Goal: Information Seeking & Learning: Learn about a topic

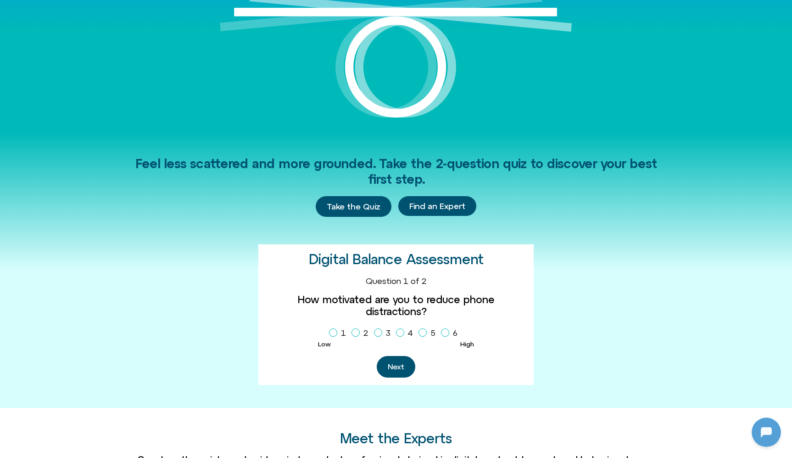
scroll to position [147, 0]
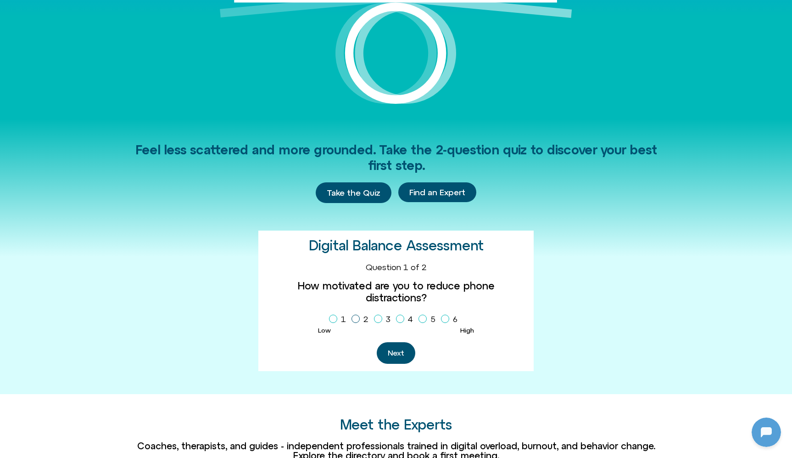
click at [354, 316] on icon "Homepage Sign Up" at bounding box center [356, 318] width 6 height 5
click at [381, 314] on span "Homepage Sign Up" at bounding box center [378, 318] width 8 height 8
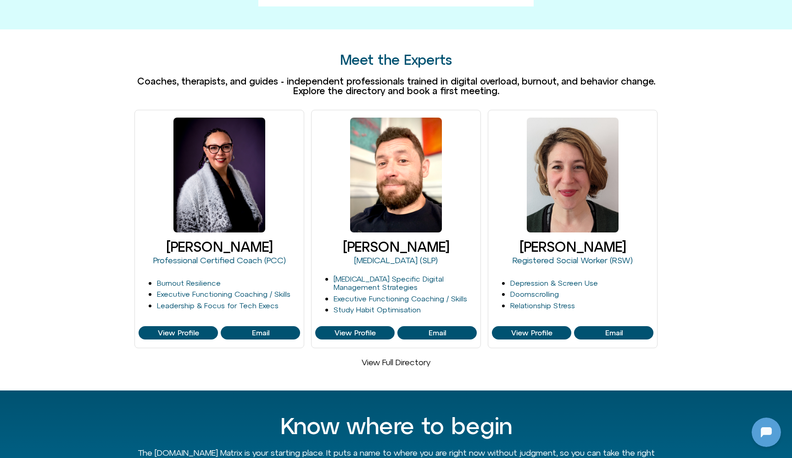
scroll to position [514, 0]
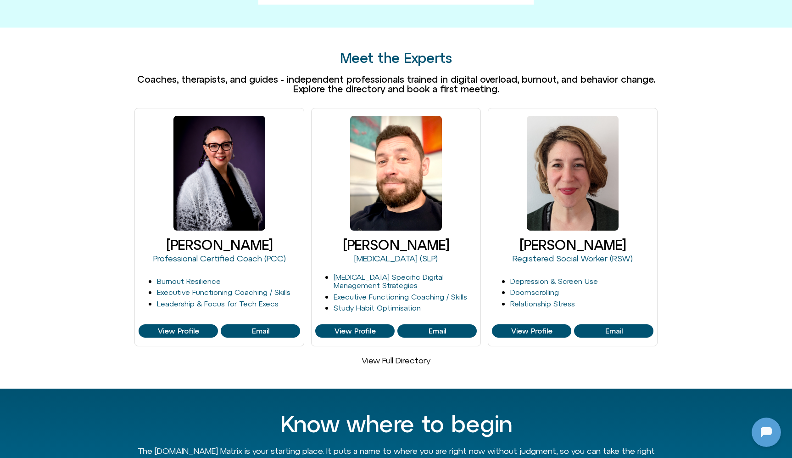
click at [404, 355] on link "View Full Directory" at bounding box center [396, 360] width 69 height 10
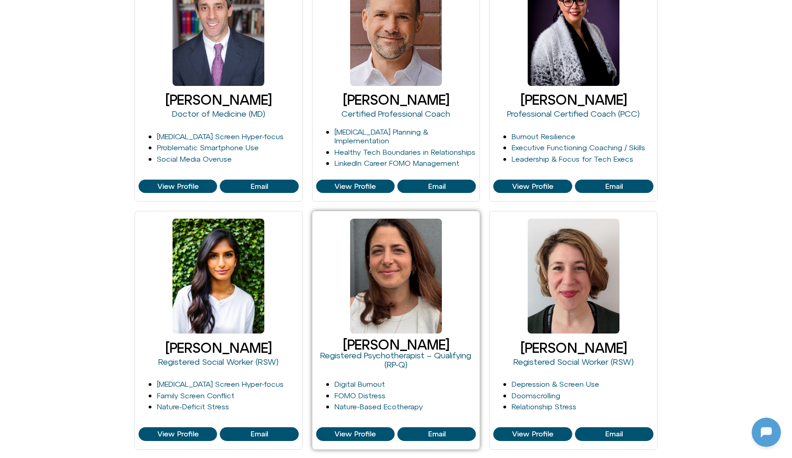
scroll to position [472, 0]
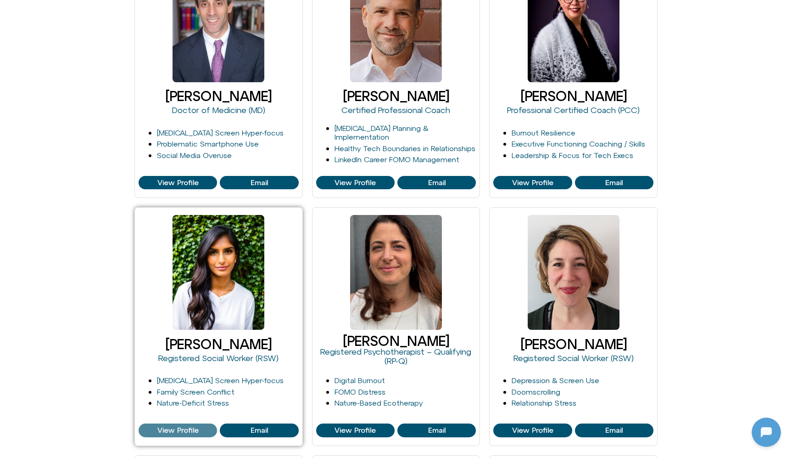
click at [170, 428] on span "View Profile" at bounding box center [177, 430] width 41 height 8
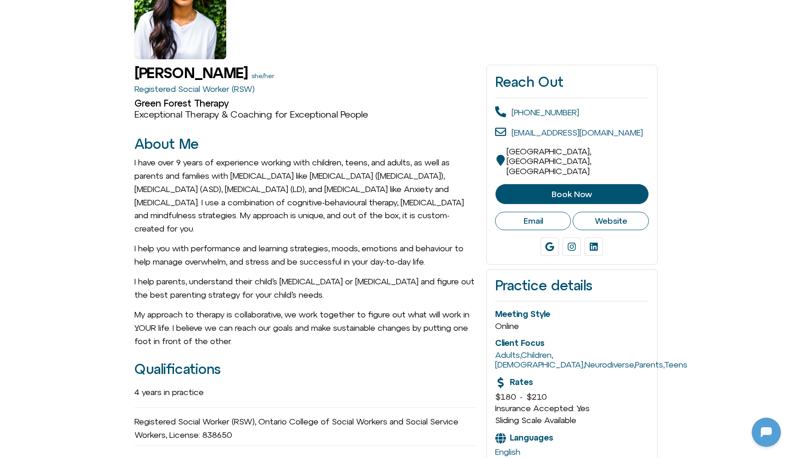
scroll to position [127, 0]
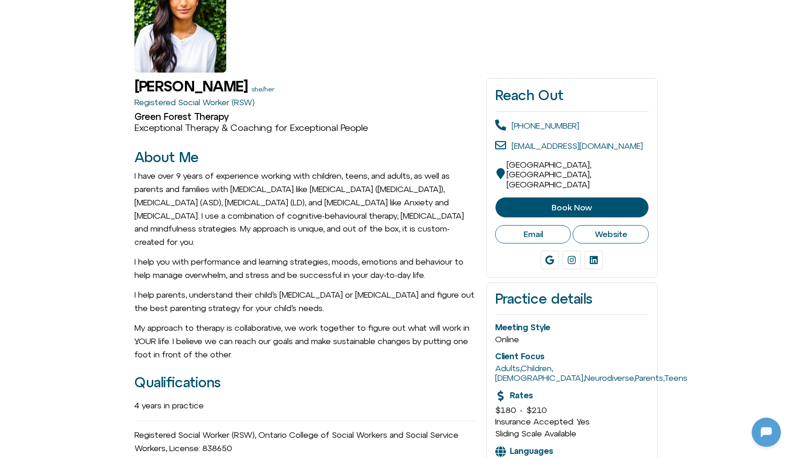
click at [549, 203] on span "Book Now" at bounding box center [572, 207] width 131 height 9
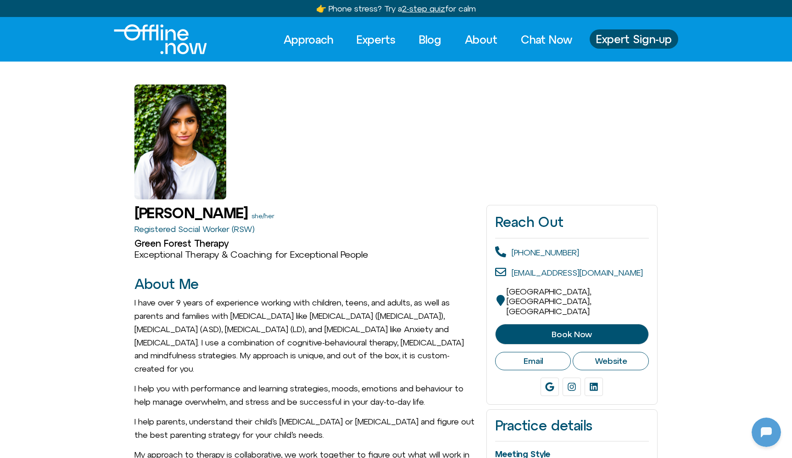
scroll to position [0, 0]
click at [424, 39] on link "Blog" at bounding box center [430, 39] width 39 height 20
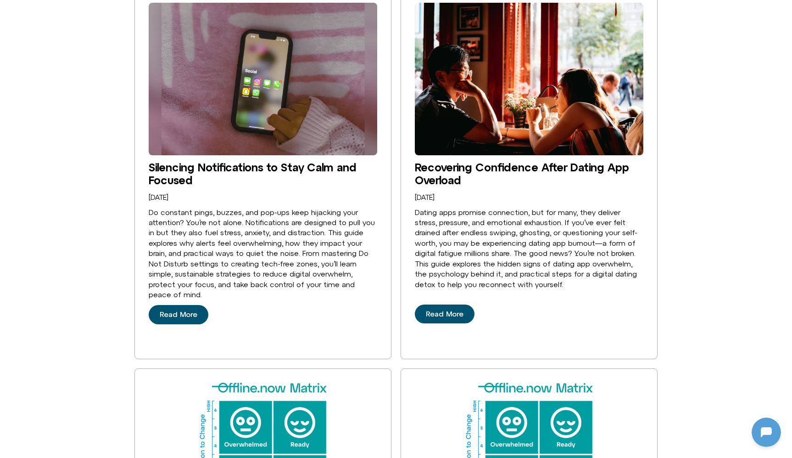
scroll to position [478, 0]
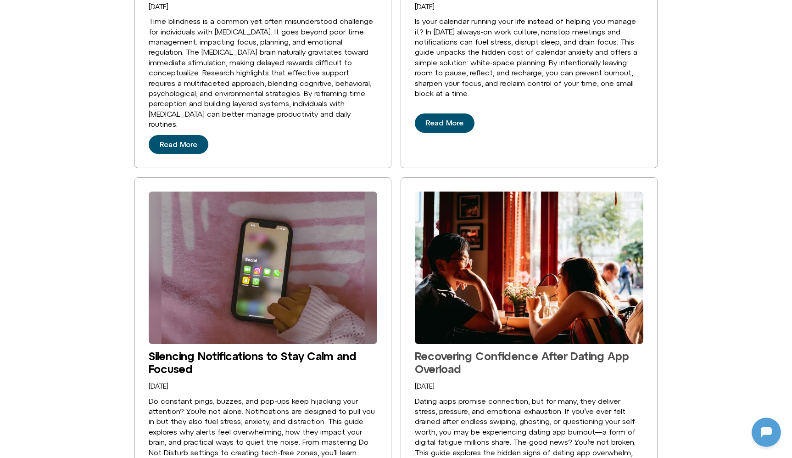
click at [467, 349] on link "Recovering Confidence After Dating App Overload" at bounding box center [522, 362] width 214 height 26
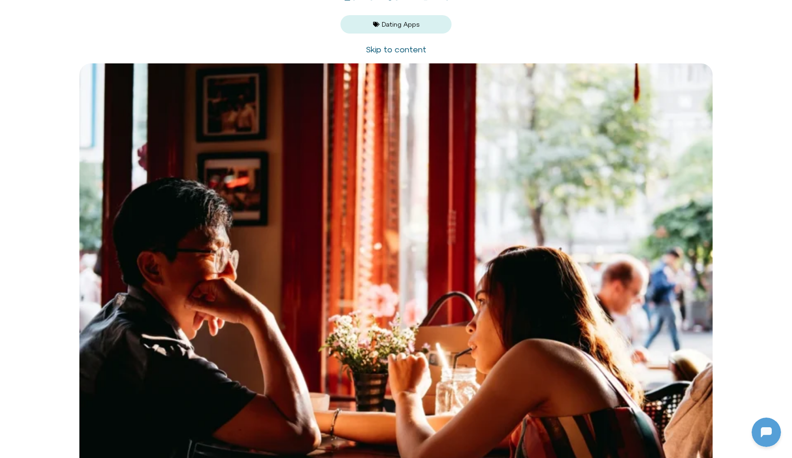
scroll to position [97, 0]
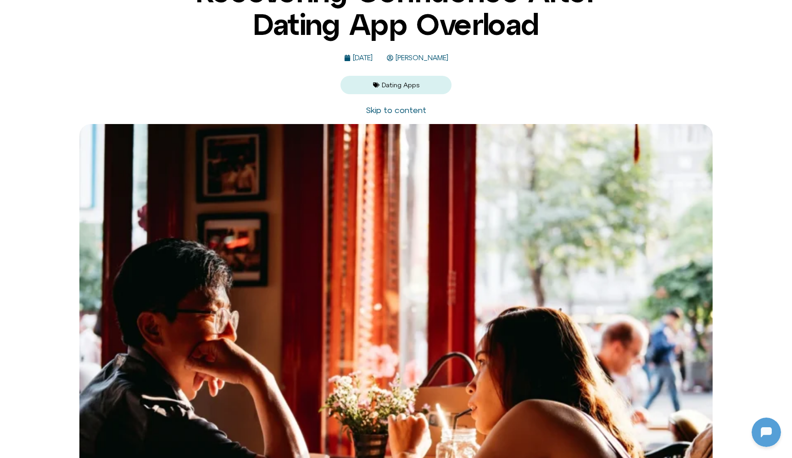
click at [448, 56] on span "Michelle Fischler" at bounding box center [420, 58] width 55 height 8
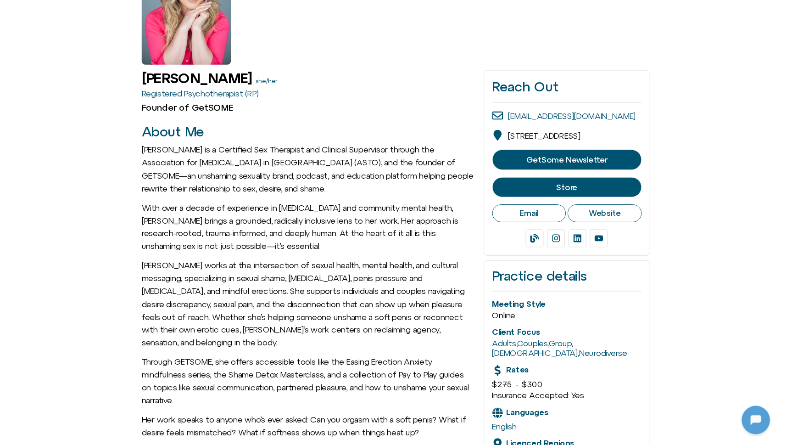
scroll to position [145, 0]
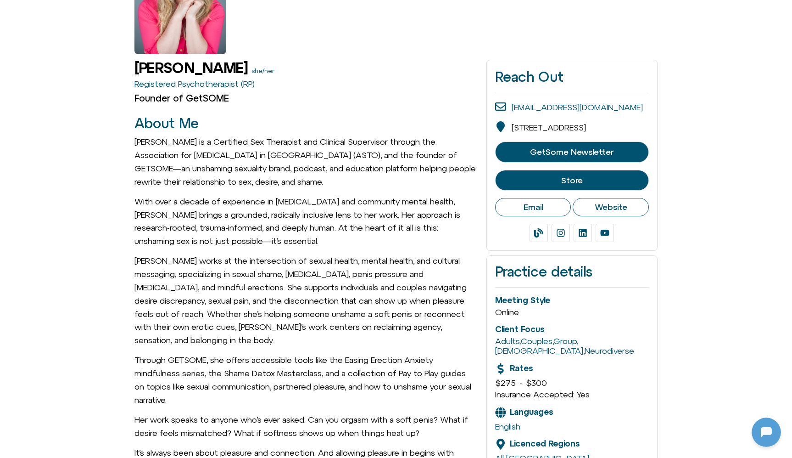
click at [608, 210] on span "Website" at bounding box center [611, 207] width 33 height 10
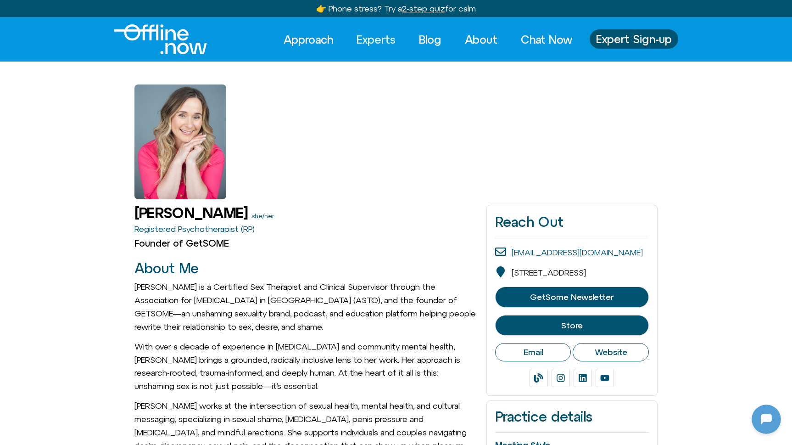
scroll to position [0, 0]
click at [370, 36] on link "Experts" at bounding box center [376, 39] width 56 height 20
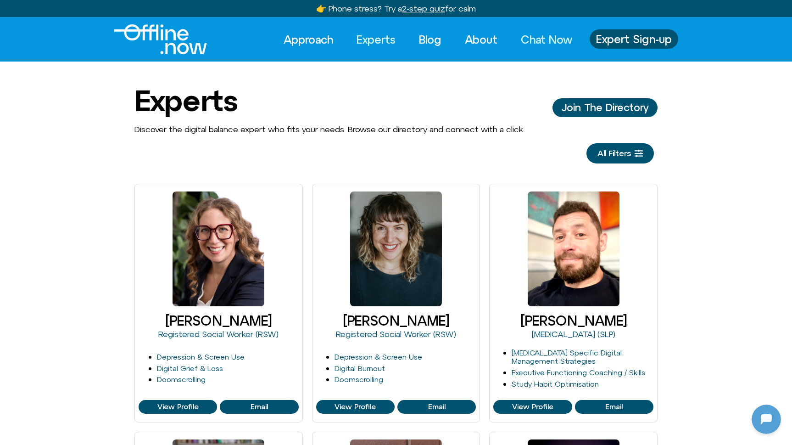
click at [543, 38] on link "Chat Now" at bounding box center [547, 39] width 68 height 20
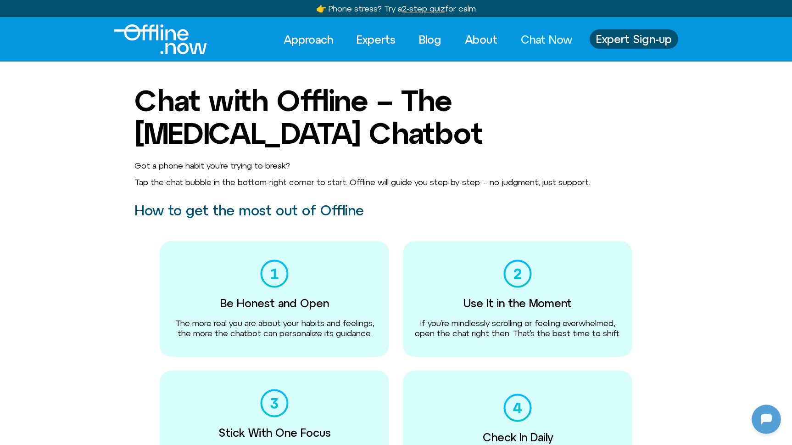
scroll to position [122, 0]
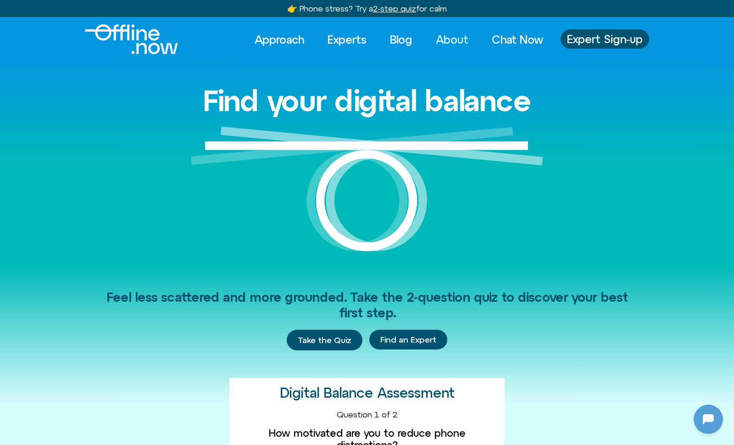
click at [458, 36] on link "About" at bounding box center [452, 39] width 49 height 20
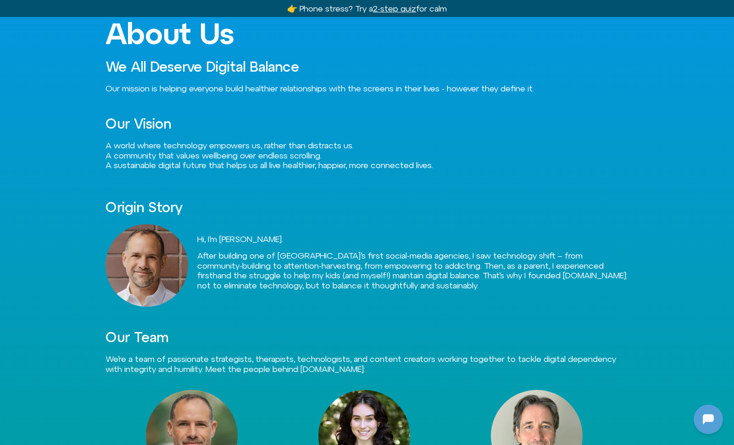
scroll to position [209, 0]
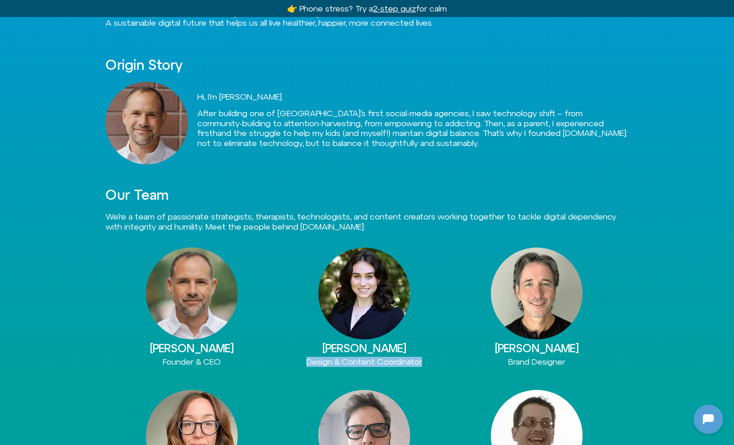
drag, startPoint x: 305, startPoint y: 358, endPoint x: 438, endPoint y: 355, distance: 132.7
click at [438, 357] on div "Design & Content Coordinator" at bounding box center [364, 362] width 173 height 10
copy span "Design & Content Coordinator"
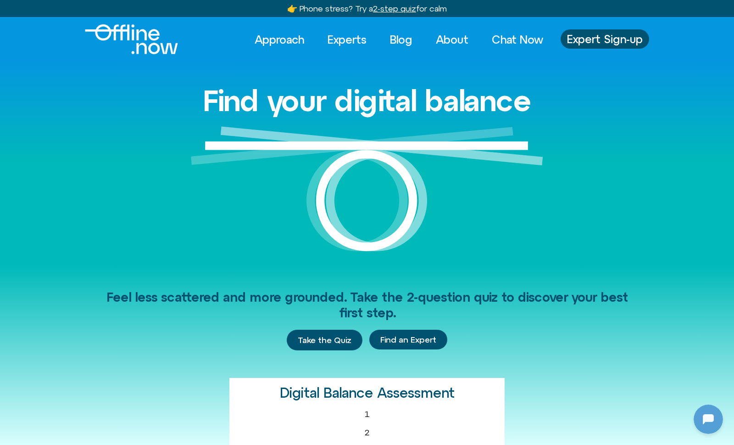
scroll to position [122, 0]
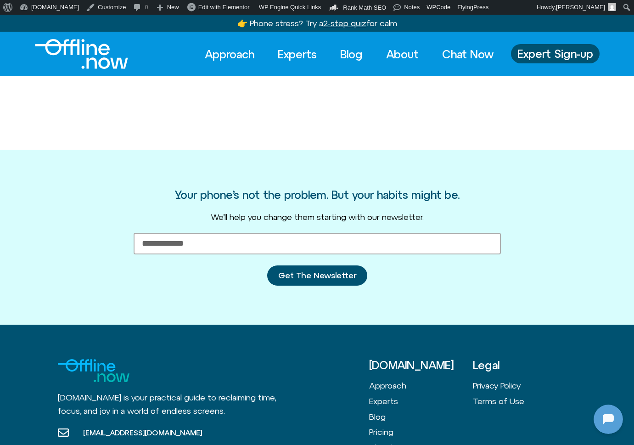
scroll to position [122, 0]
